Goal: Transaction & Acquisition: Purchase product/service

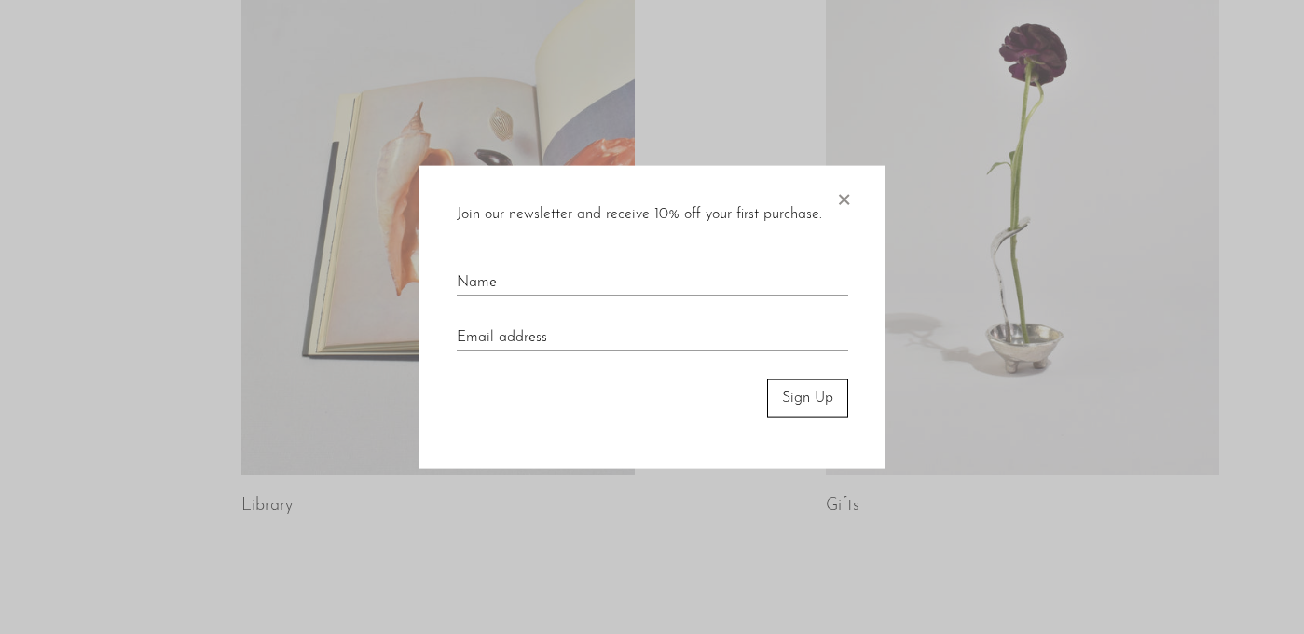
scroll to position [1016, 0]
click at [846, 193] on span "×" at bounding box center [843, 196] width 19 height 60
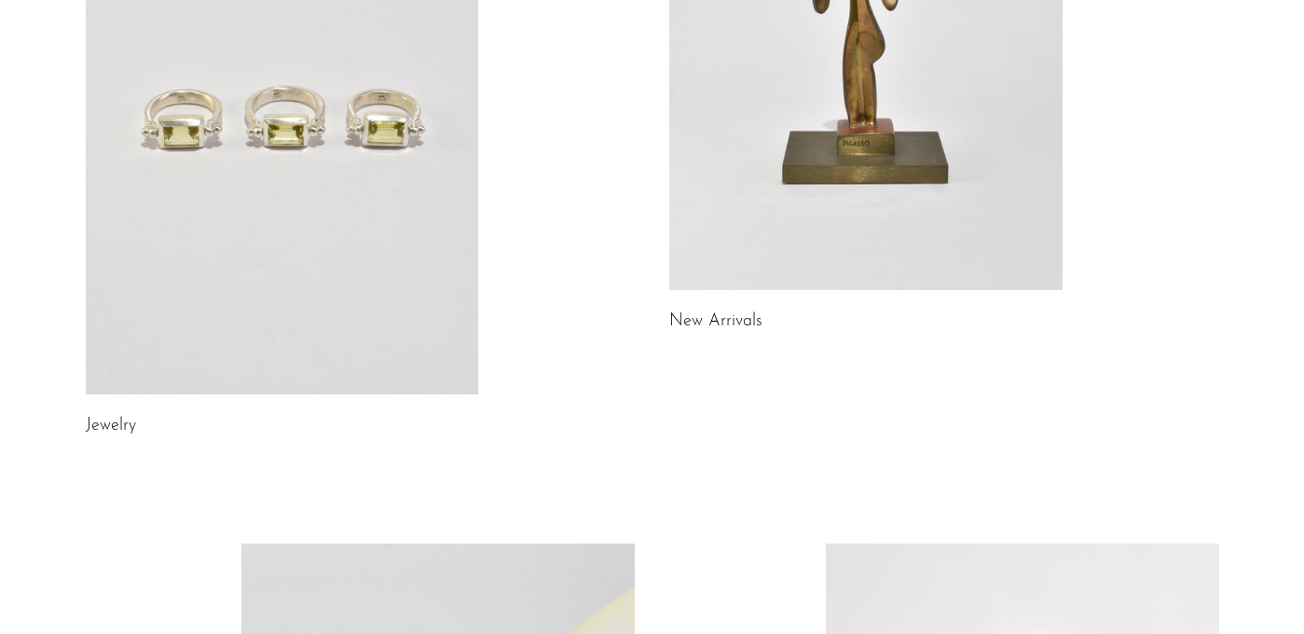
scroll to position [0, 0]
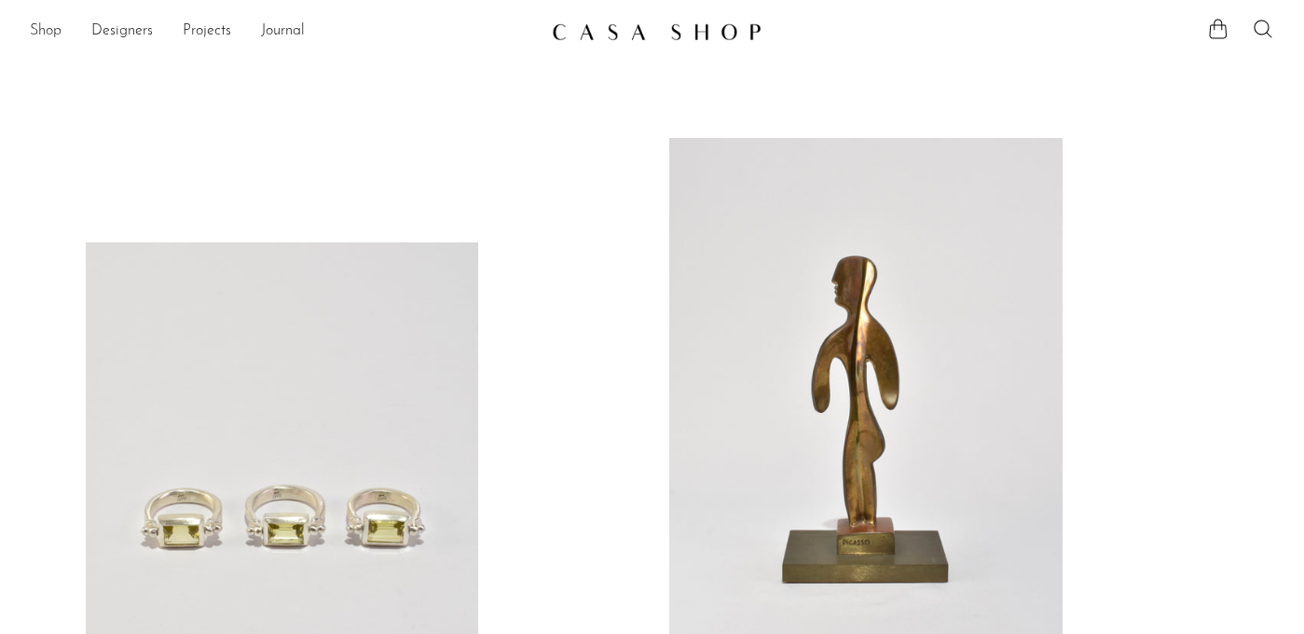
click at [50, 33] on link "Shop" at bounding box center [46, 32] width 32 height 24
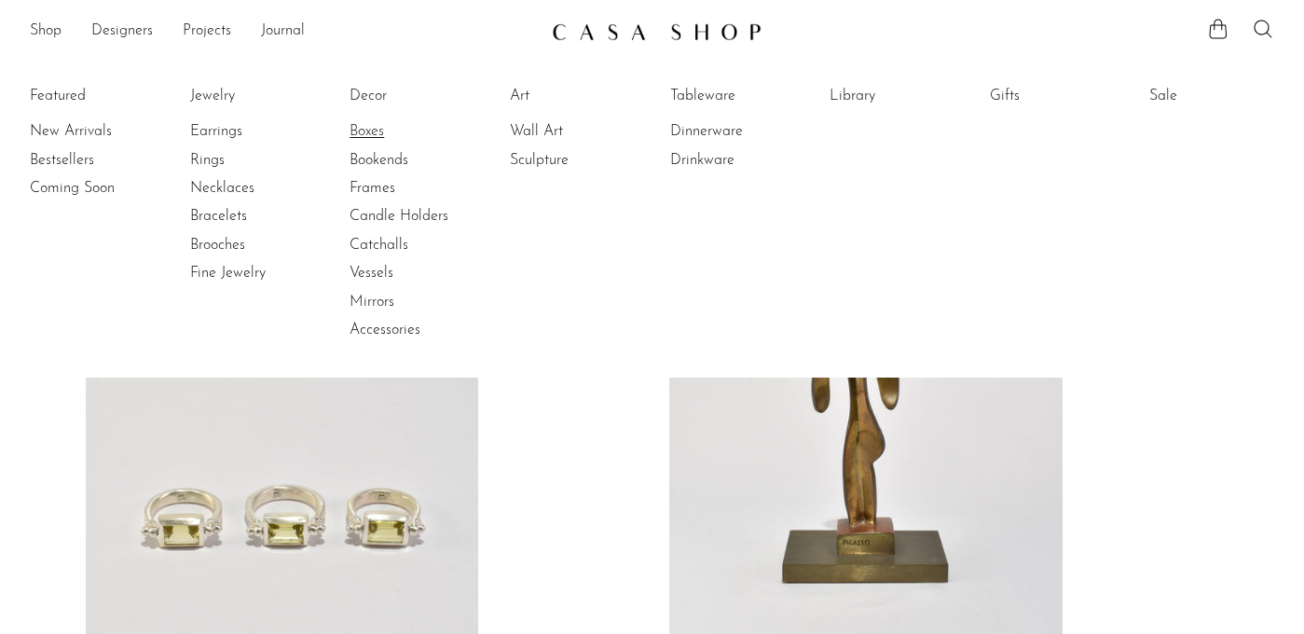
click at [372, 122] on link "Boxes" at bounding box center [419, 131] width 140 height 20
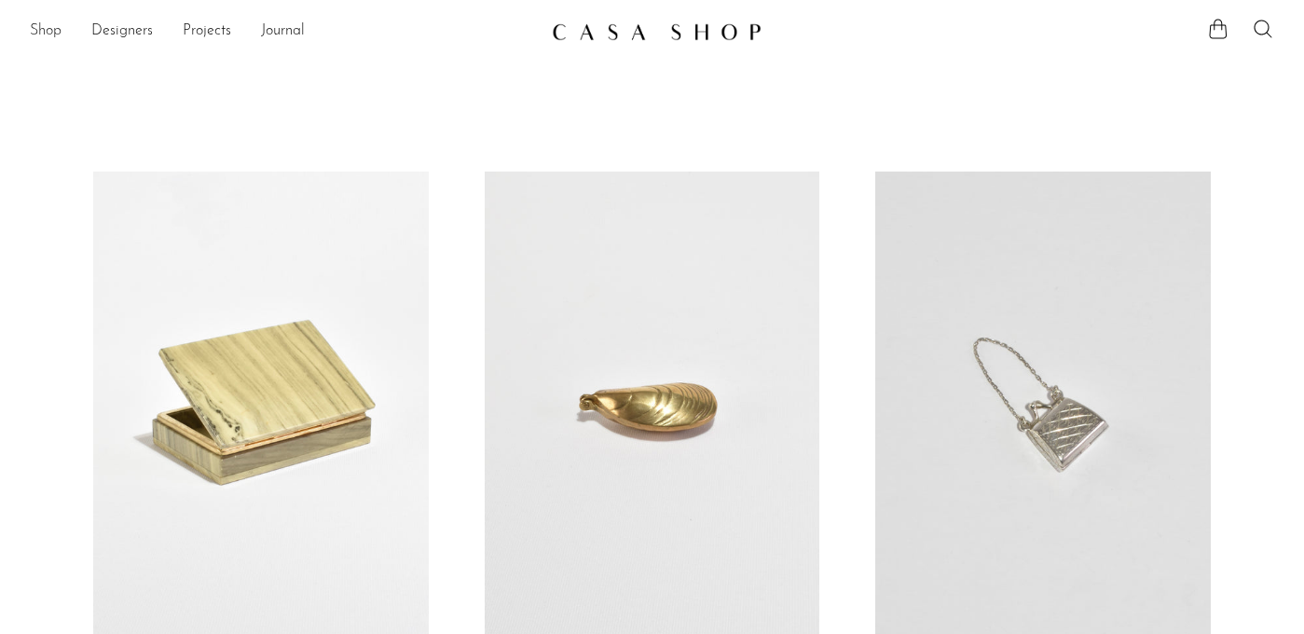
click at [55, 28] on link "Shop" at bounding box center [46, 32] width 32 height 24
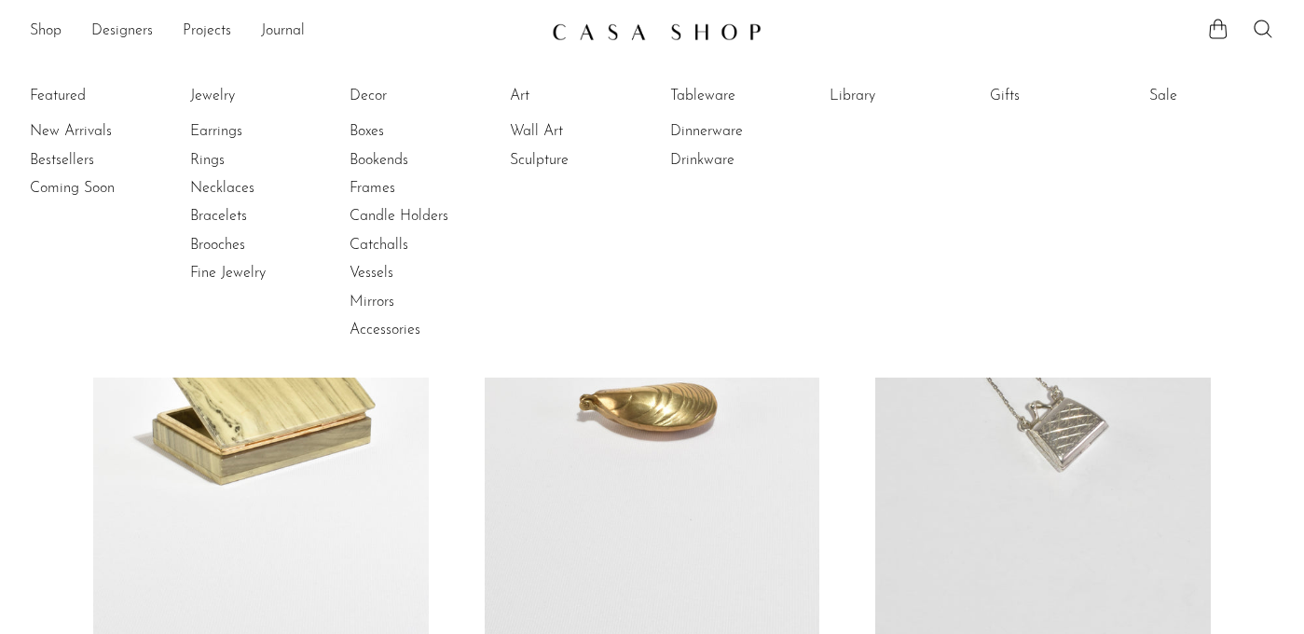
click at [69, 95] on li "Featured New Arrivals Bestsellers Coming Soon" at bounding box center [92, 213] width 125 height 270
click at [390, 100] on link "Decor" at bounding box center [419, 96] width 140 height 20
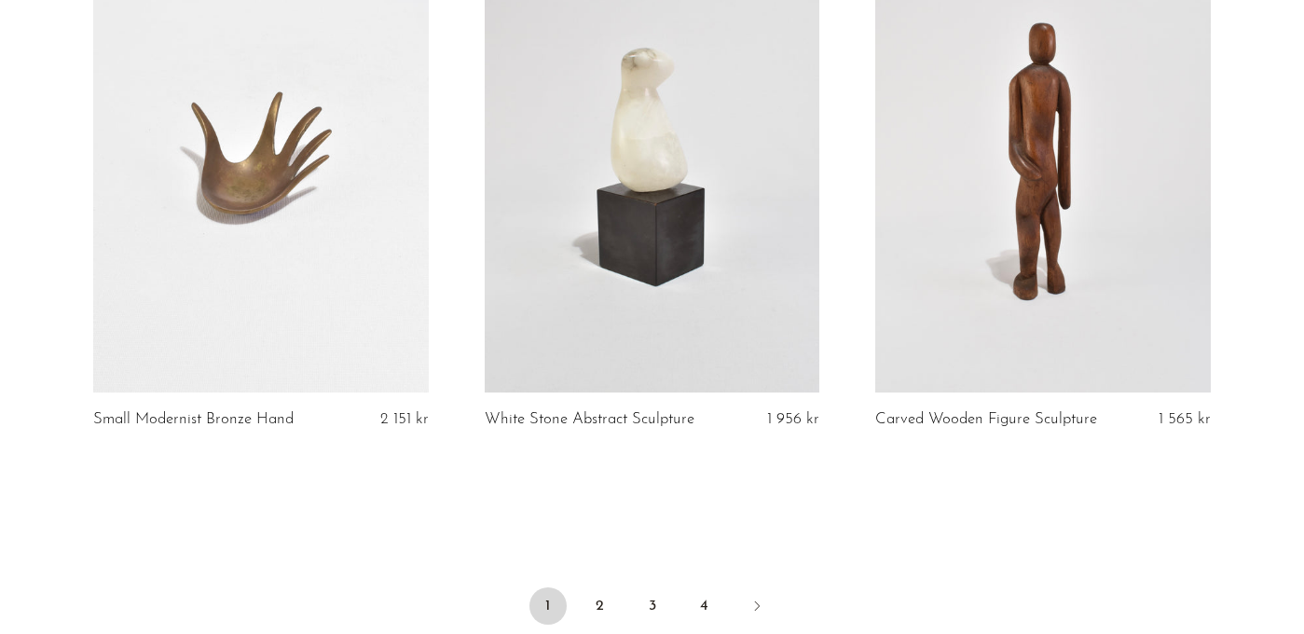
scroll to position [6641, 0]
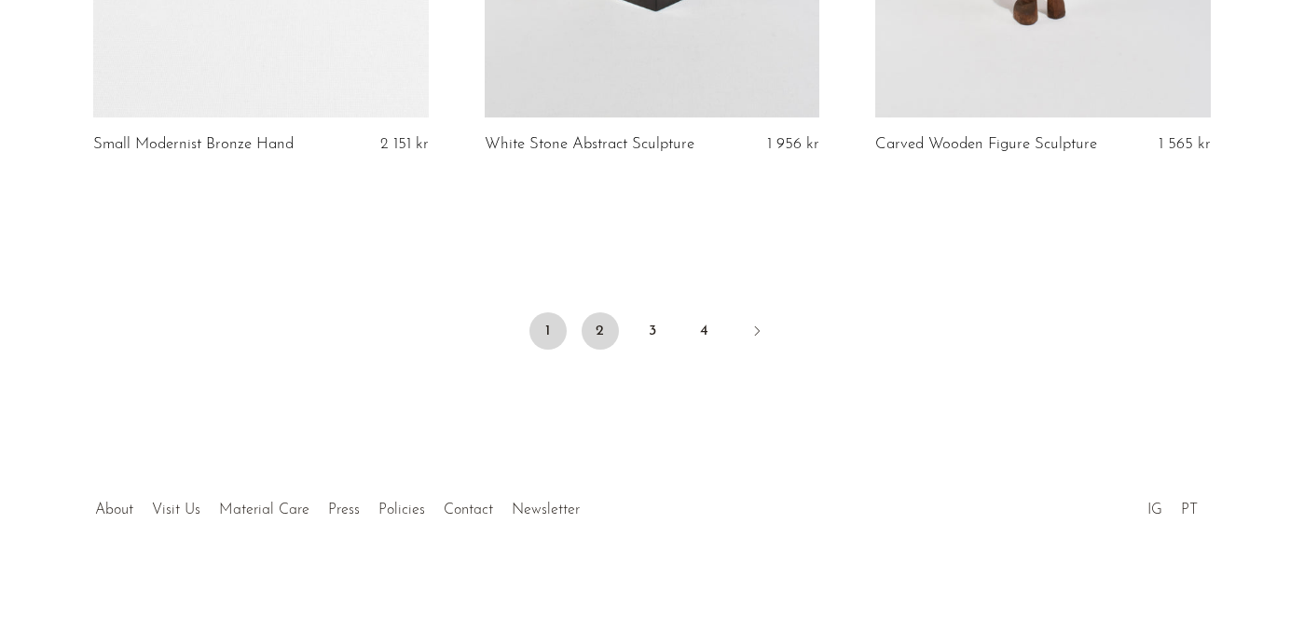
click at [596, 342] on link "2" at bounding box center [599, 330] width 37 height 37
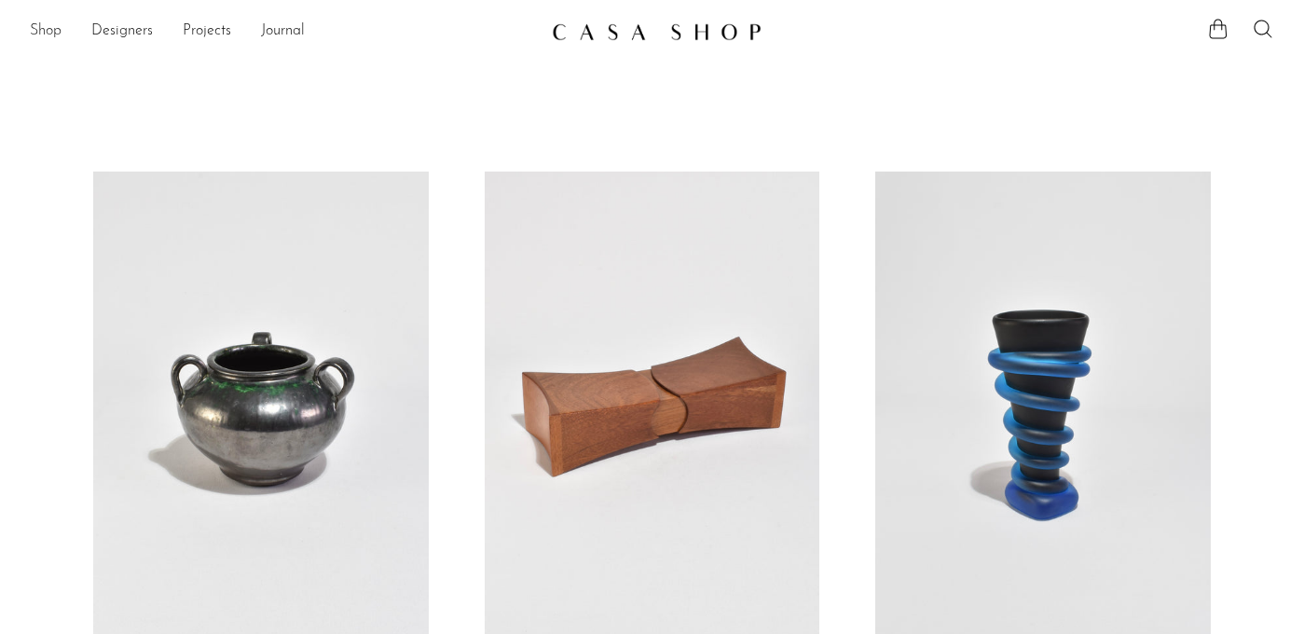
click at [49, 38] on link "Shop" at bounding box center [46, 32] width 32 height 24
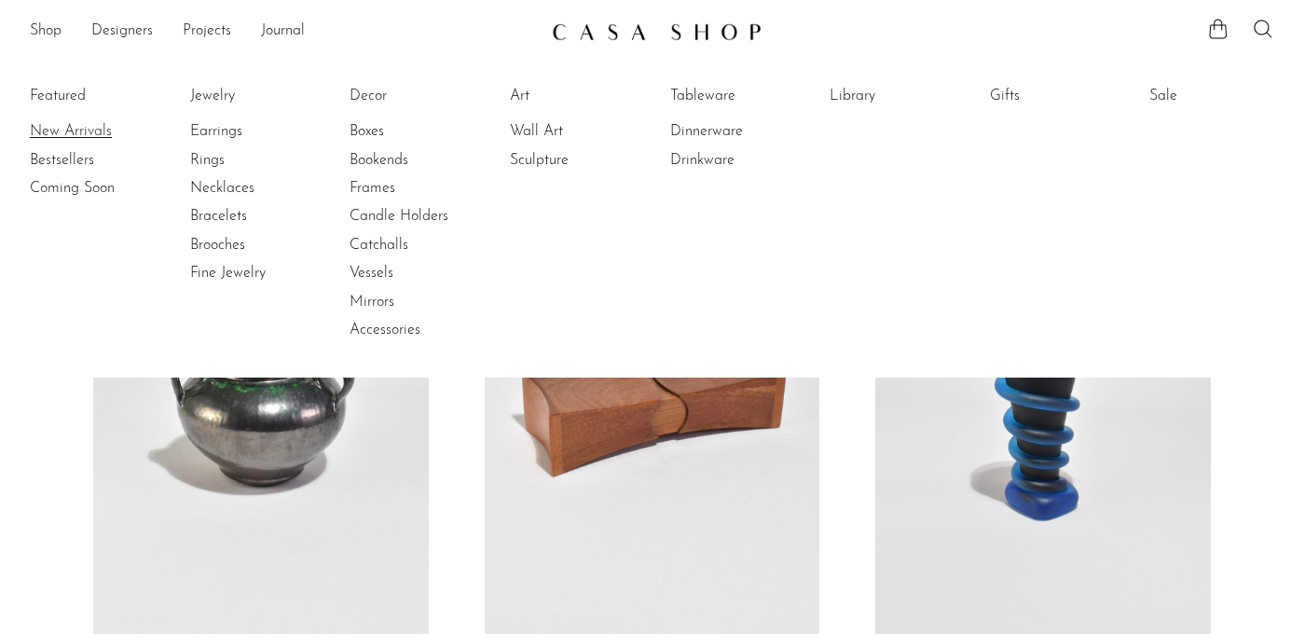
click at [71, 131] on link "New Arrivals" at bounding box center [100, 131] width 140 height 20
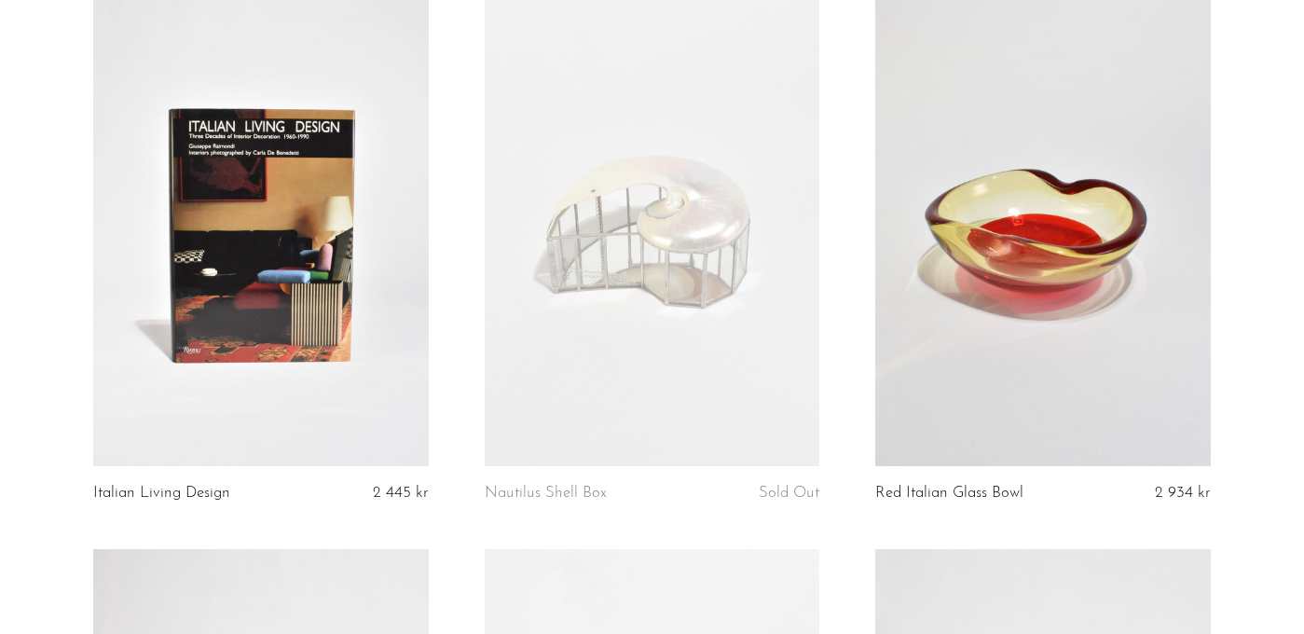
scroll to position [1290, 0]
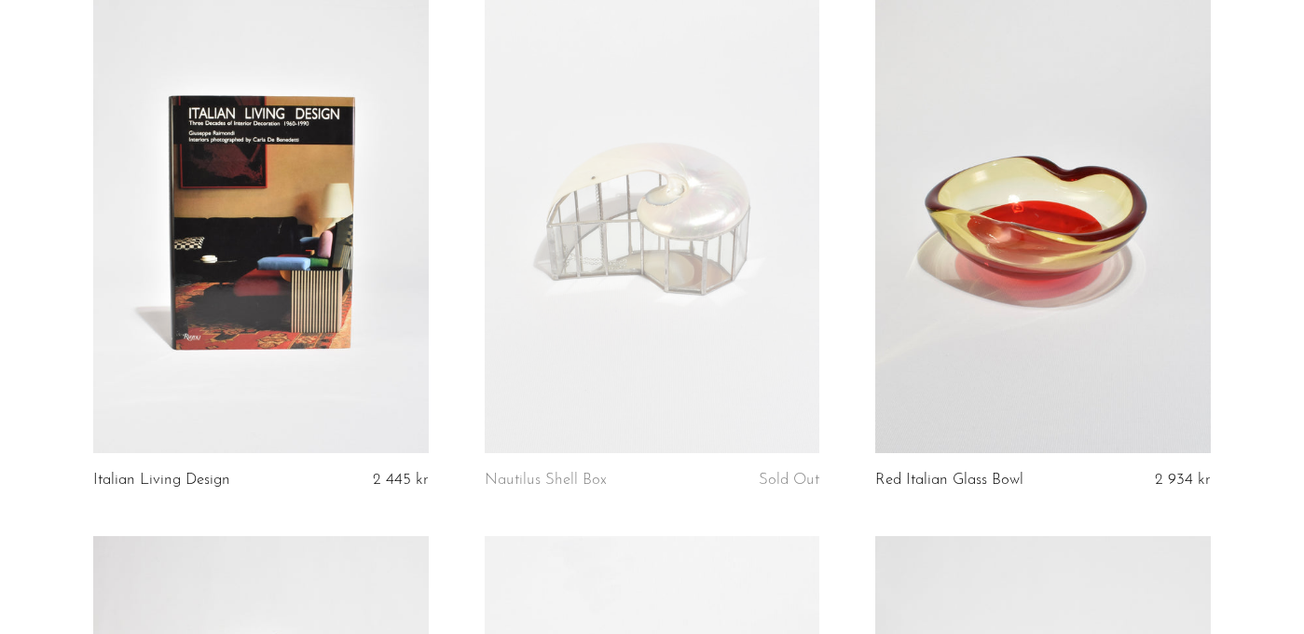
click at [662, 226] on link at bounding box center [652, 218] width 335 height 469
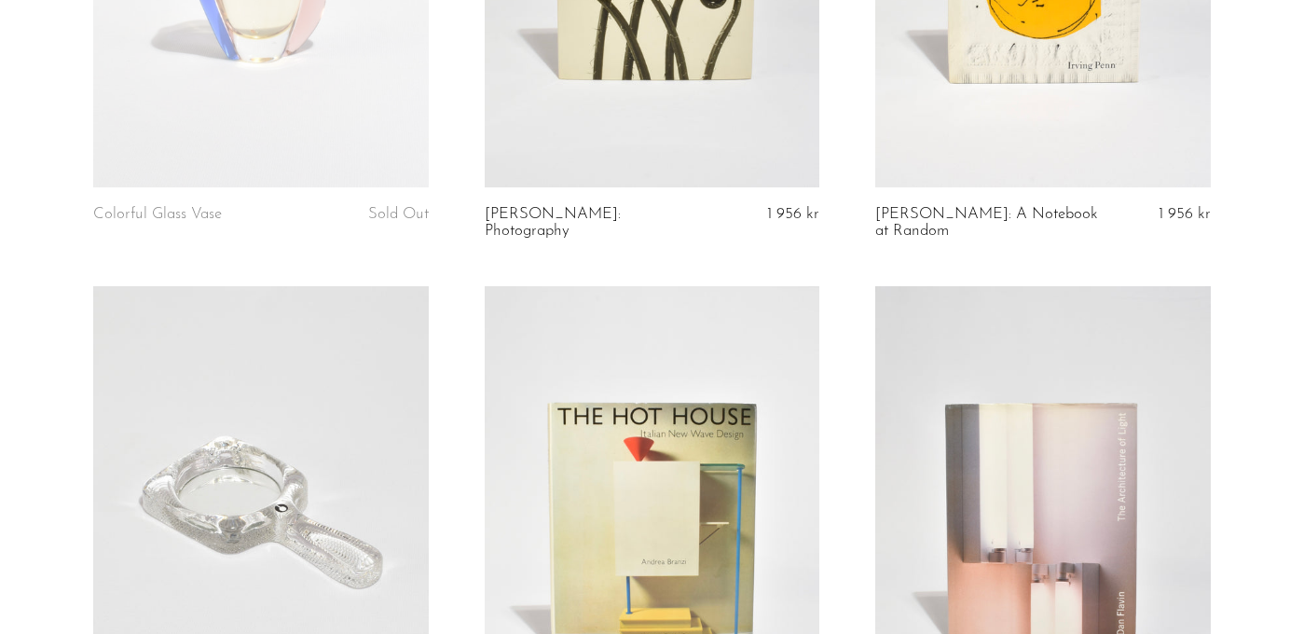
scroll to position [2969, 0]
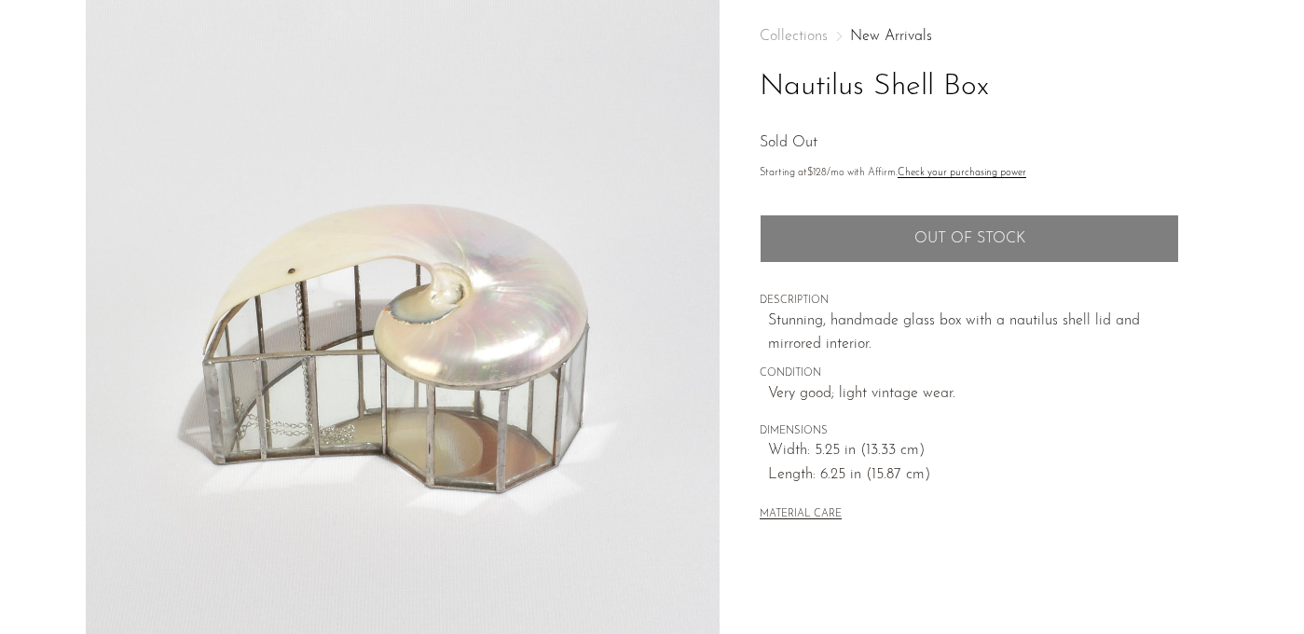
scroll to position [138, 0]
